Goal: Book appointment/travel/reservation

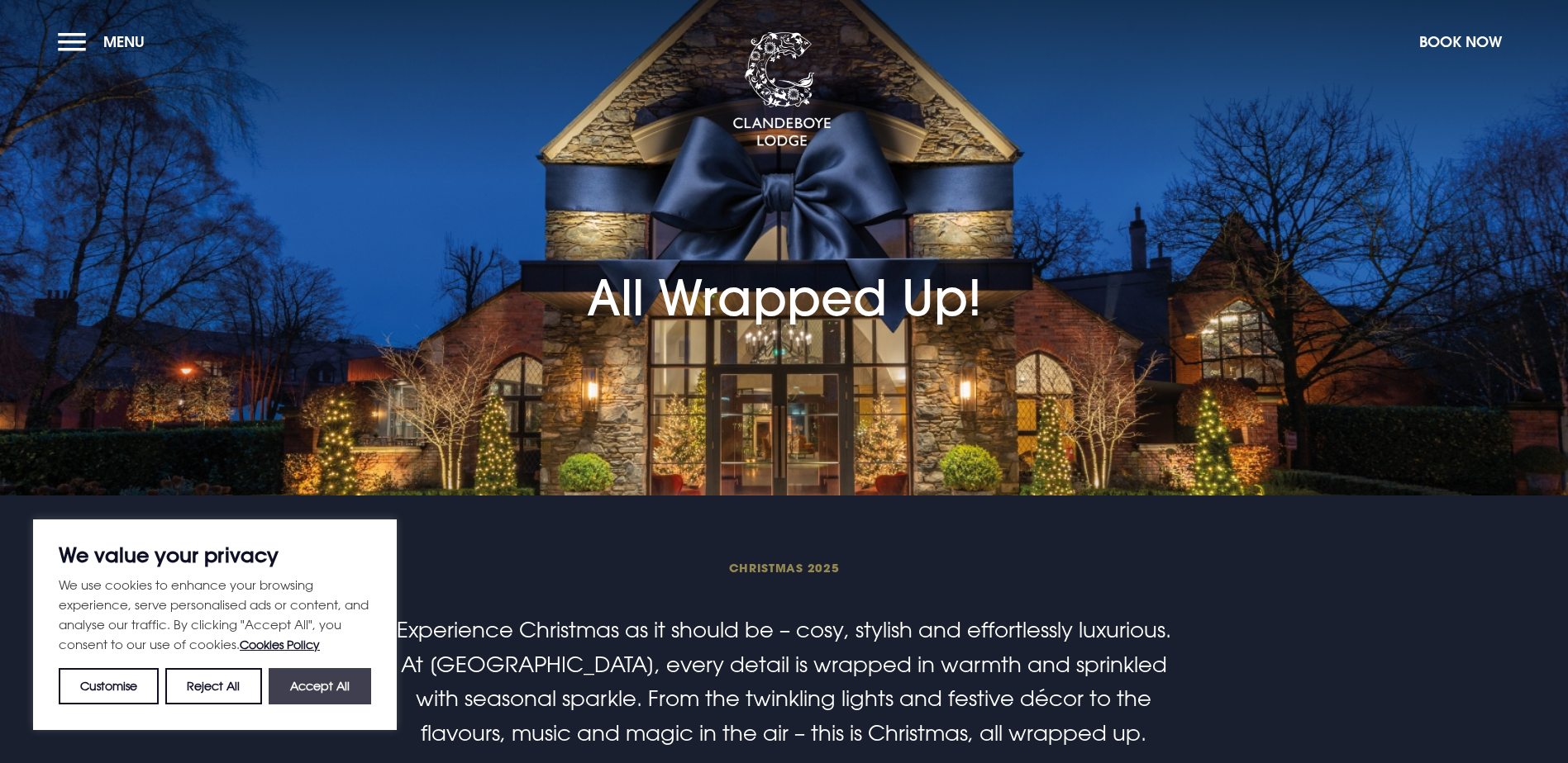
click at [327, 684] on button "Accept All" at bounding box center [320, 687] width 102 height 37
checkbox input "true"
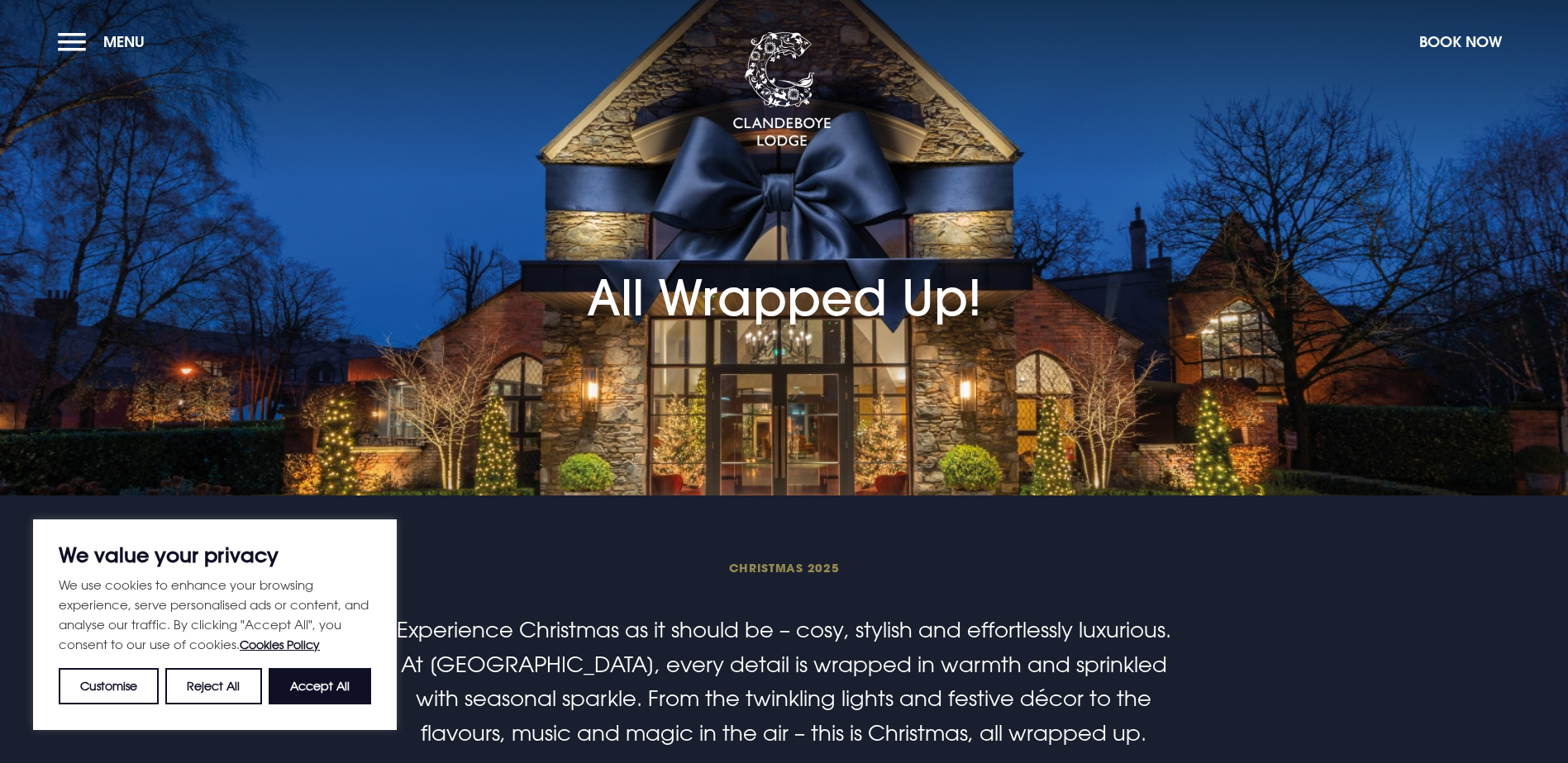
checkbox input "true"
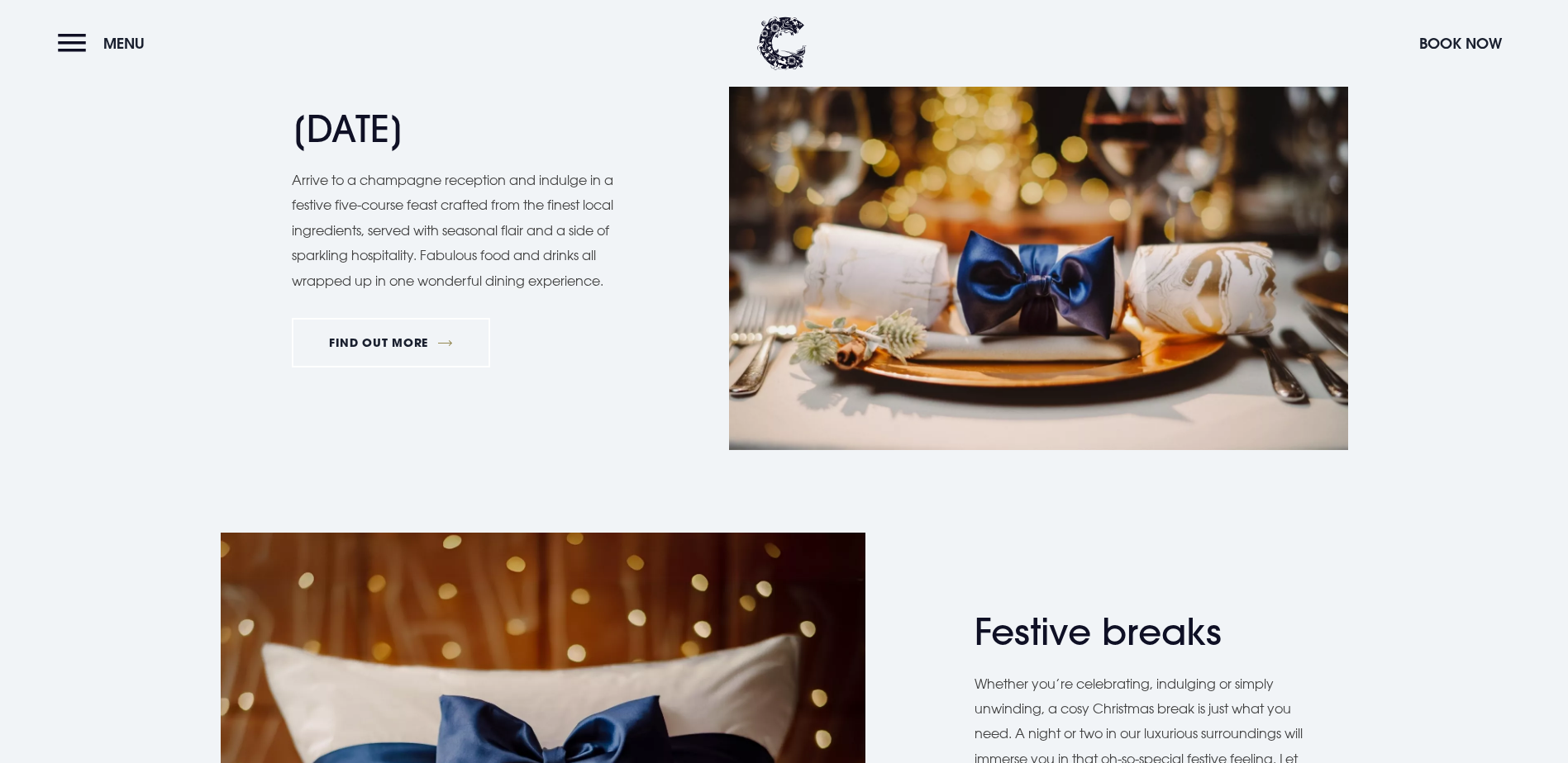
scroll to position [1901, 0]
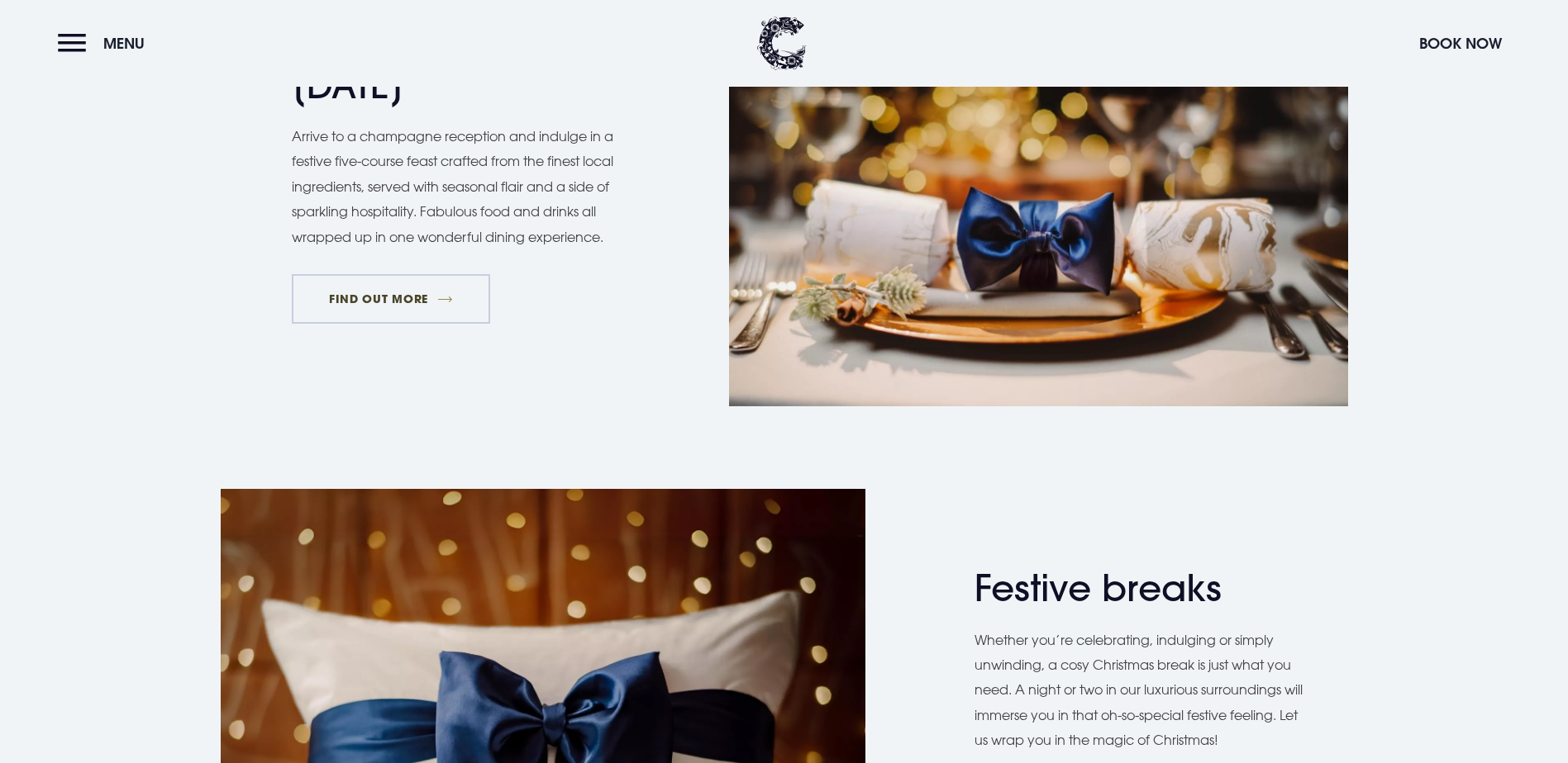
click at [449, 324] on link "FIND OUT MORE" at bounding box center [391, 299] width 199 height 50
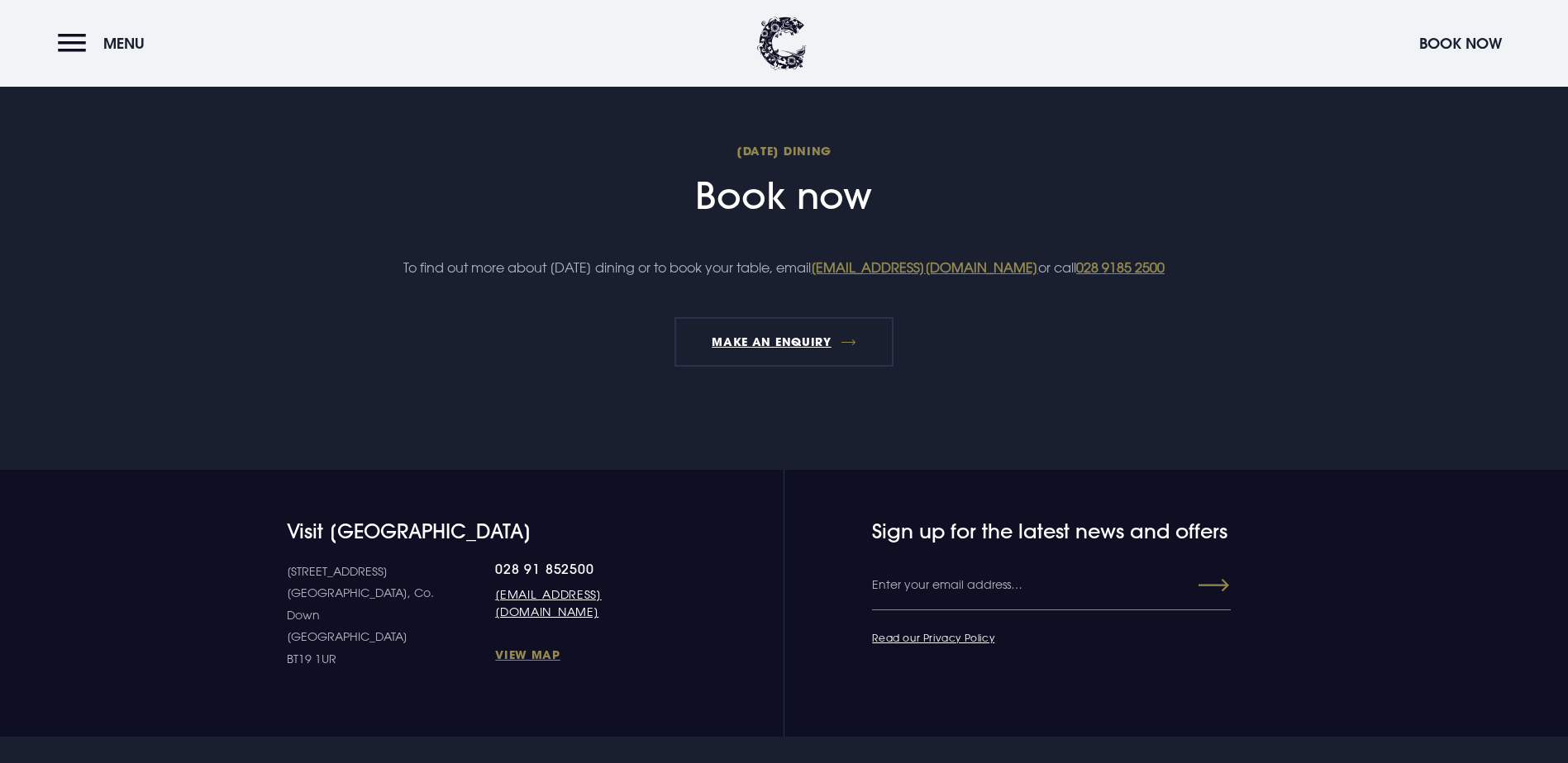
scroll to position [1570, 0]
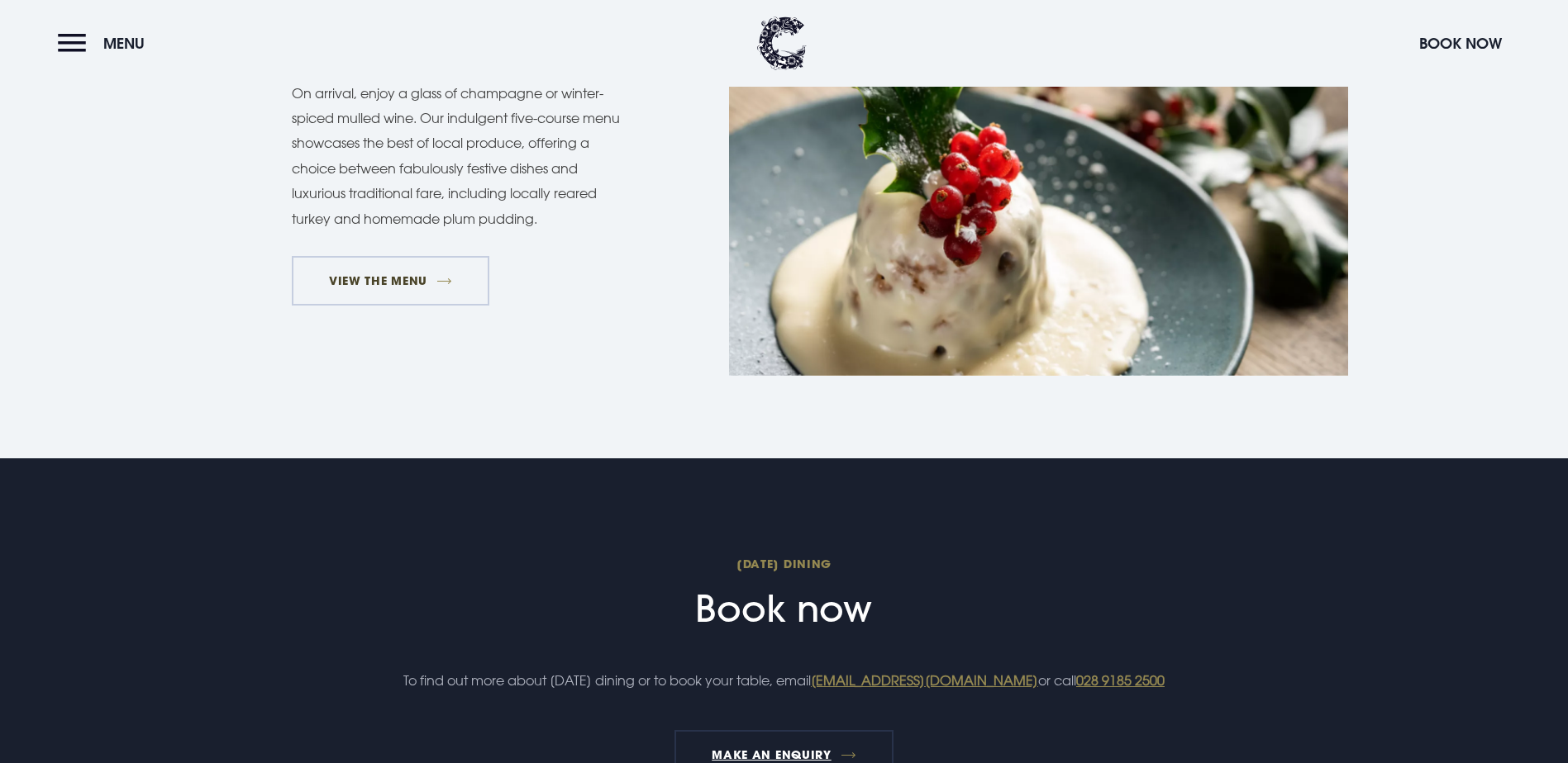
click at [380, 306] on link "VIEW THE MENU" at bounding box center [390, 280] width 198 height 50
